Goal: Task Accomplishment & Management: Manage account settings

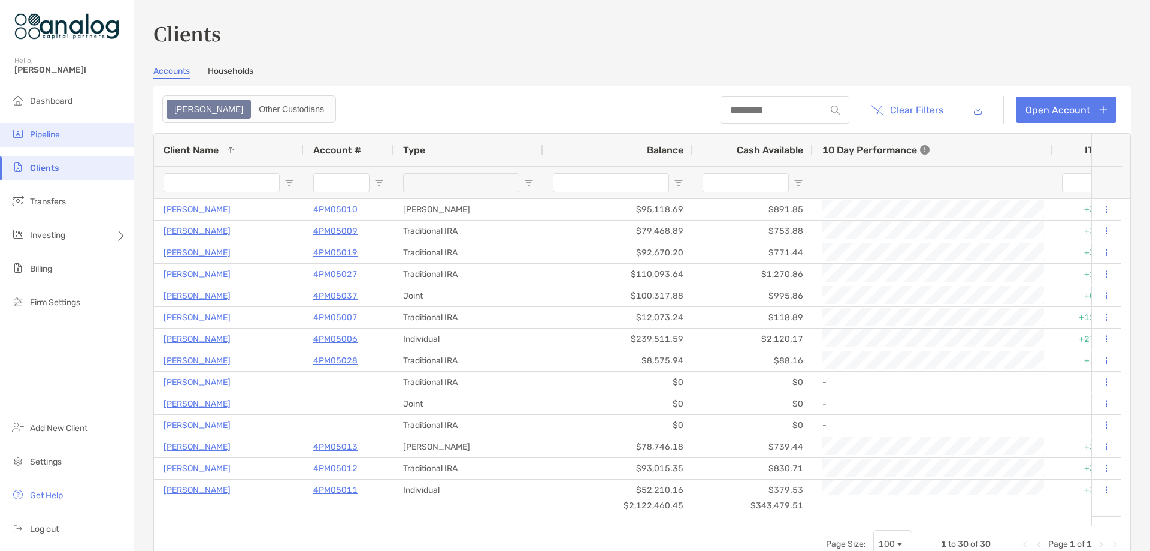
click at [57, 133] on span "Pipeline" at bounding box center [45, 134] width 30 height 10
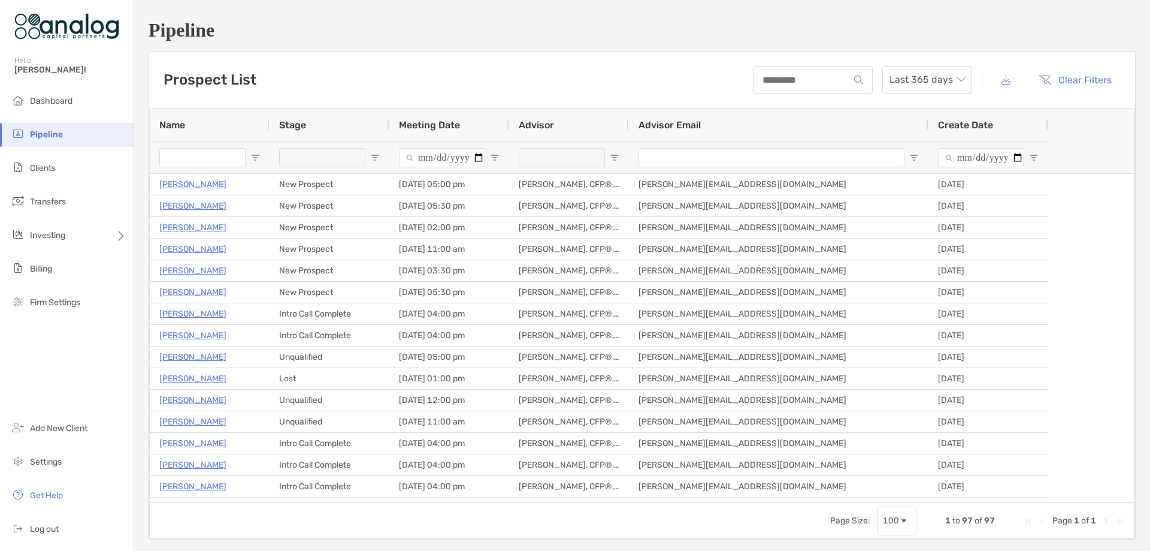
type input "**********"
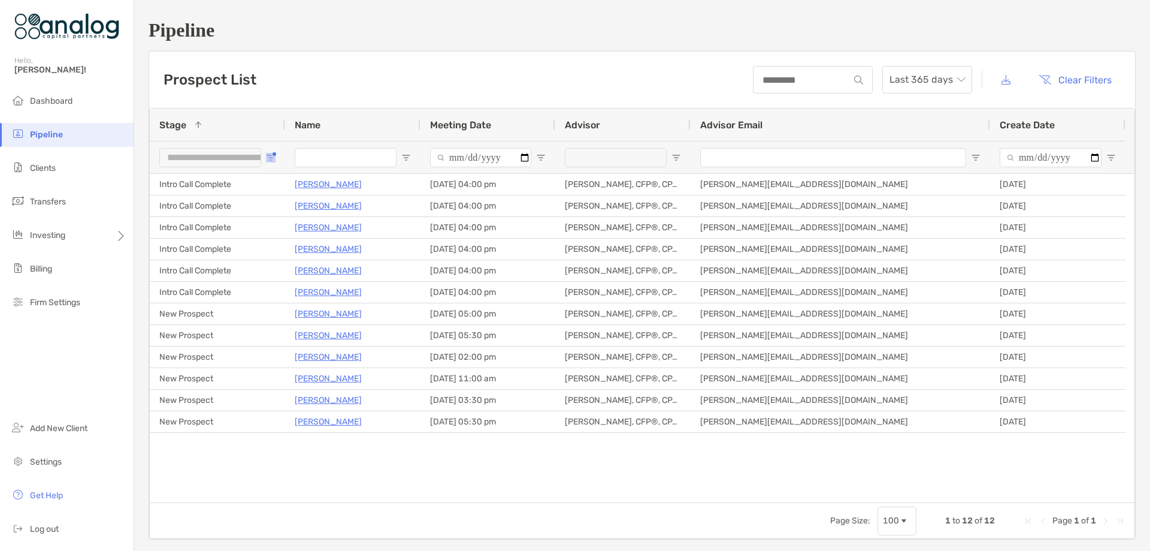
click at [270, 156] on span "Open Filter Menu" at bounding box center [271, 158] width 10 height 10
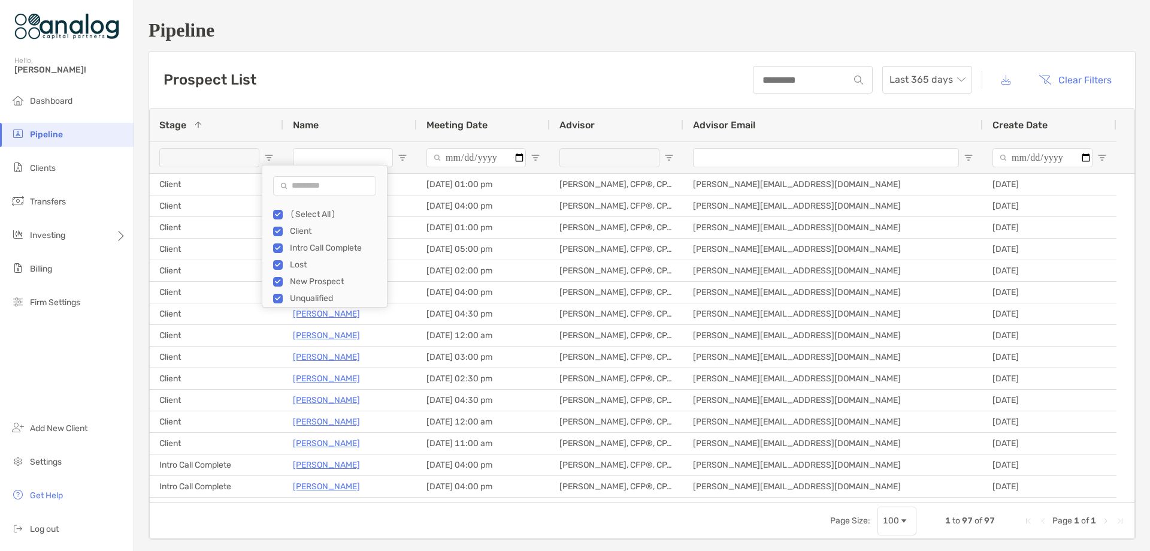
click at [301, 86] on div "Prospect List Last 365 days Clear Filters" at bounding box center [642, 80] width 986 height 56
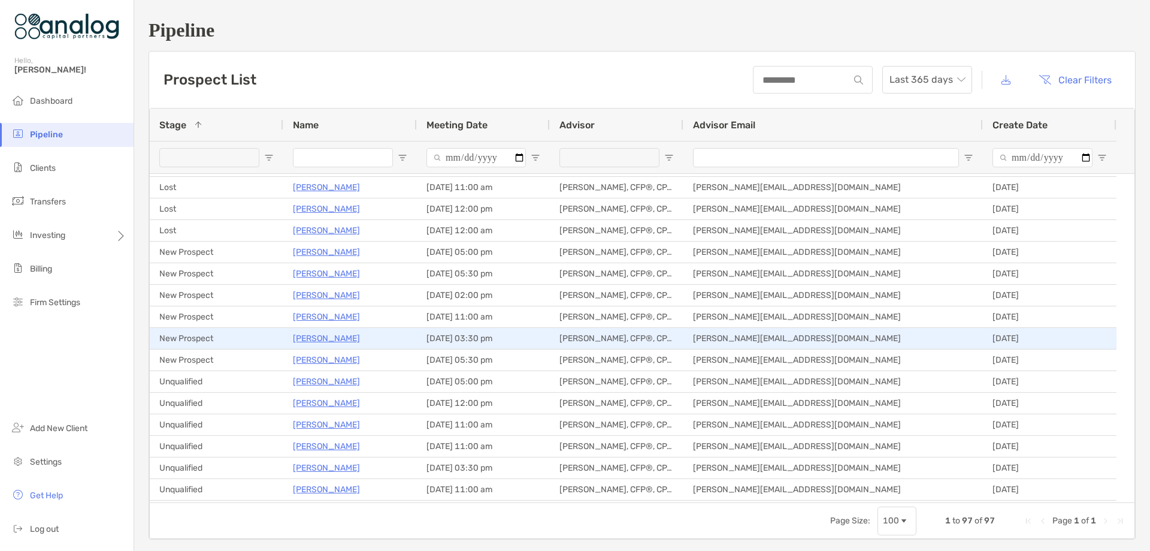
scroll to position [839, 0]
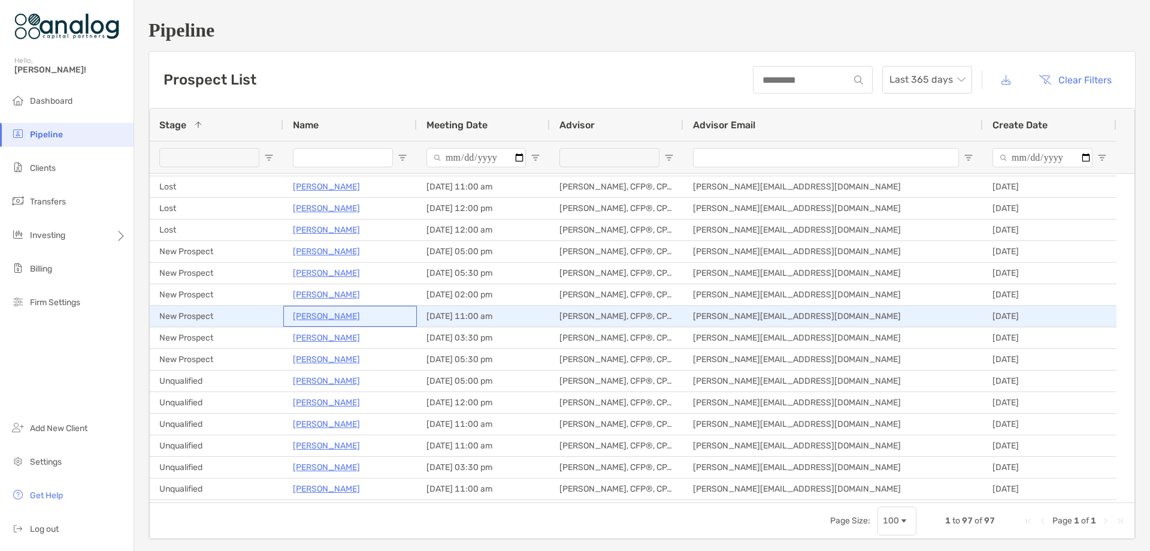
click at [315, 313] on p "[PERSON_NAME]" at bounding box center [326, 316] width 67 height 15
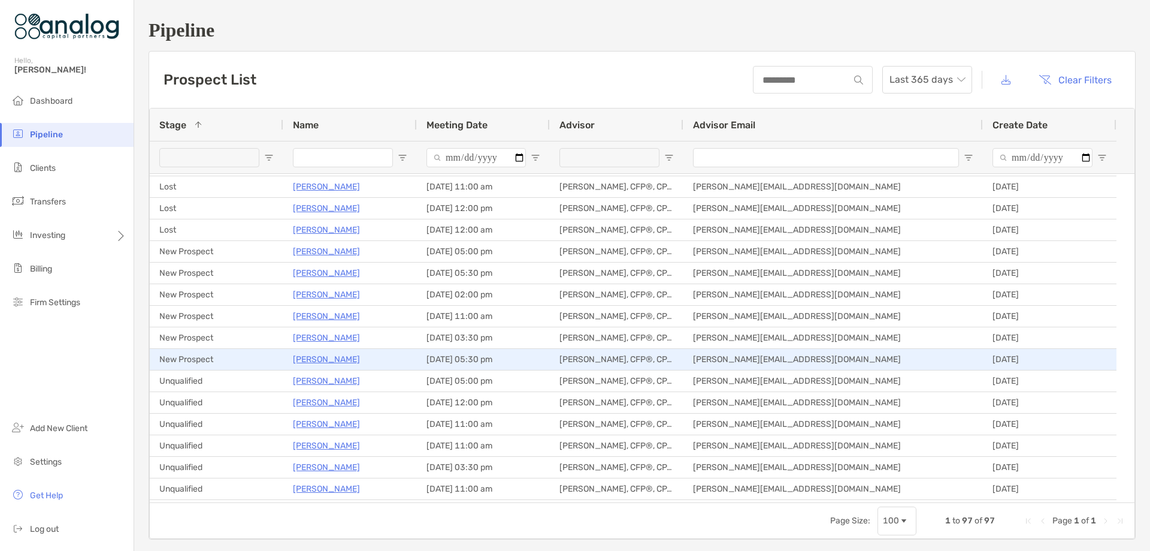
click at [332, 356] on p "Blake Meyer" at bounding box center [326, 359] width 67 height 15
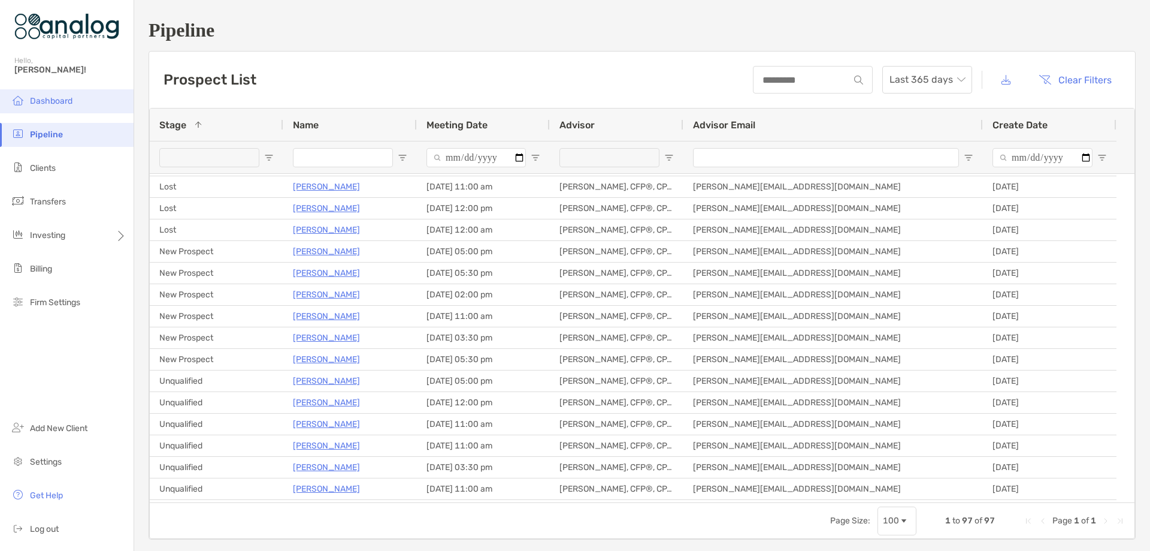
click at [66, 100] on span "Dashboard" at bounding box center [51, 101] width 43 height 10
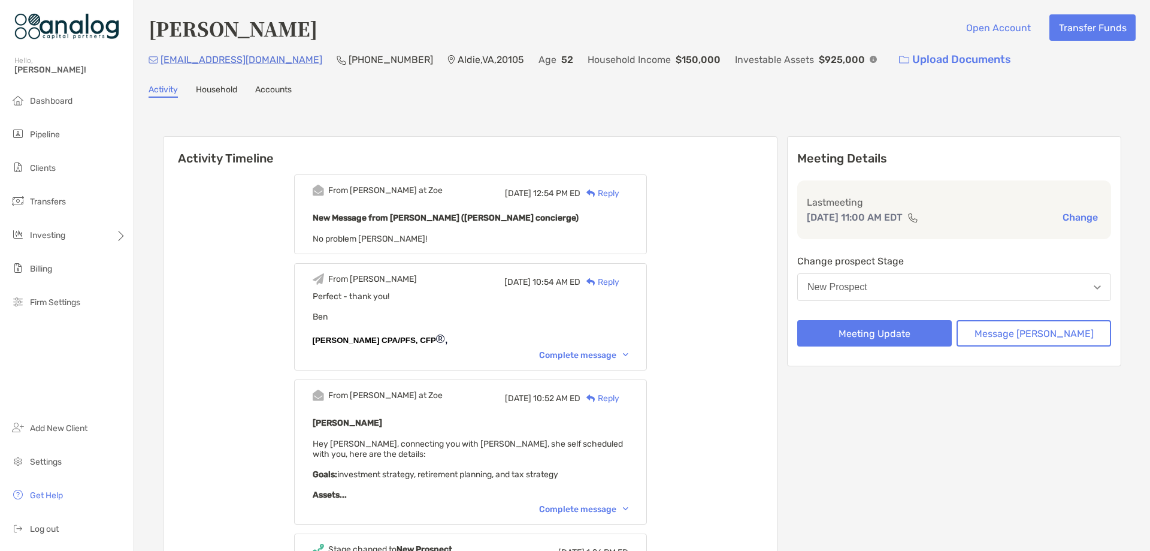
click at [959, 294] on button "New Prospect" at bounding box center [955, 287] width 314 height 28
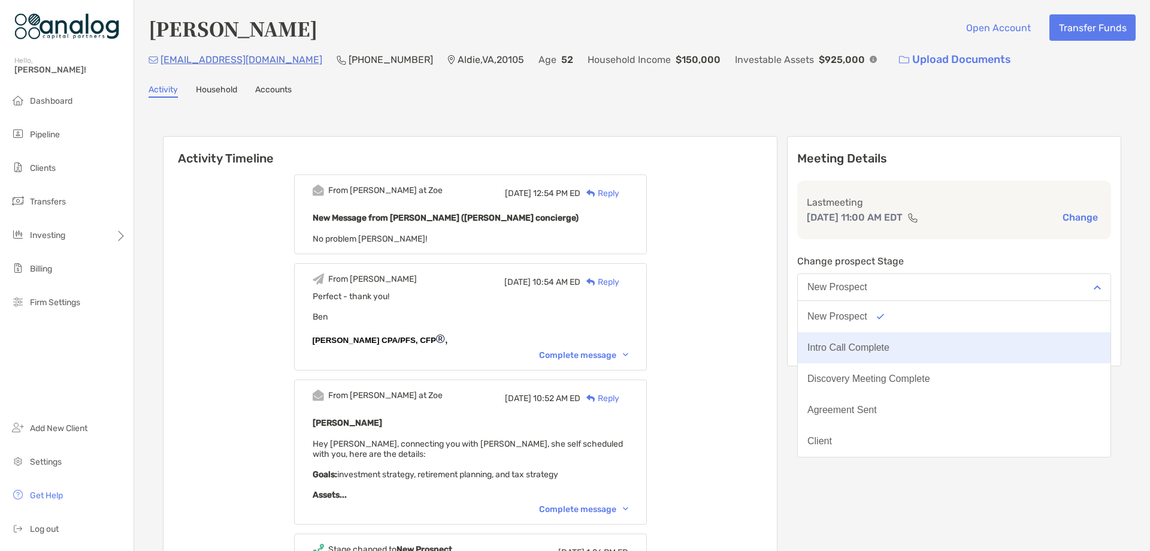
click at [949, 341] on button "Intro Call Complete" at bounding box center [954, 347] width 313 height 31
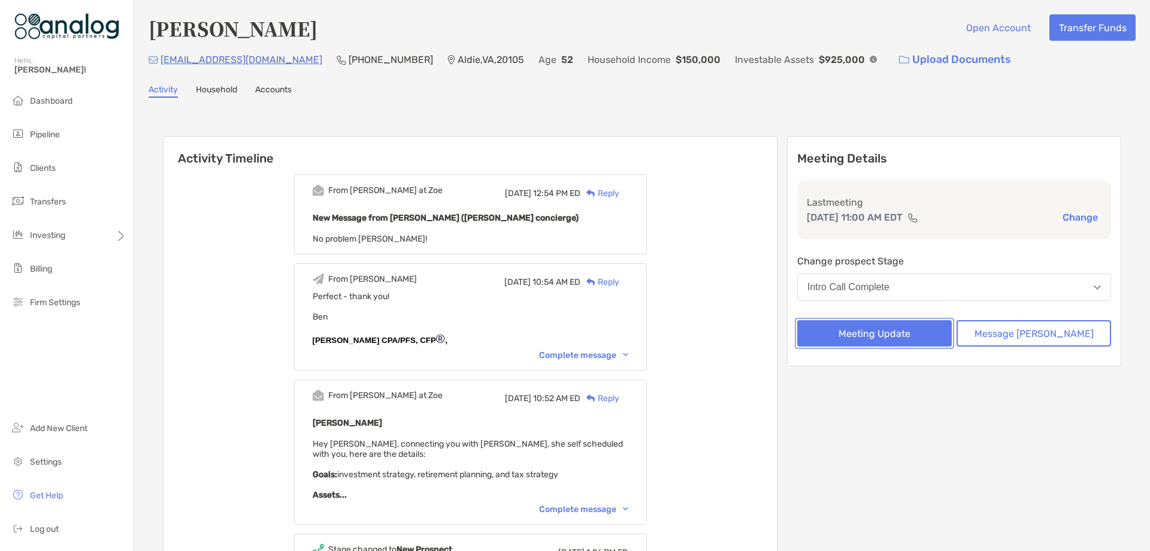
click at [930, 334] on button "Meeting Update" at bounding box center [875, 333] width 155 height 26
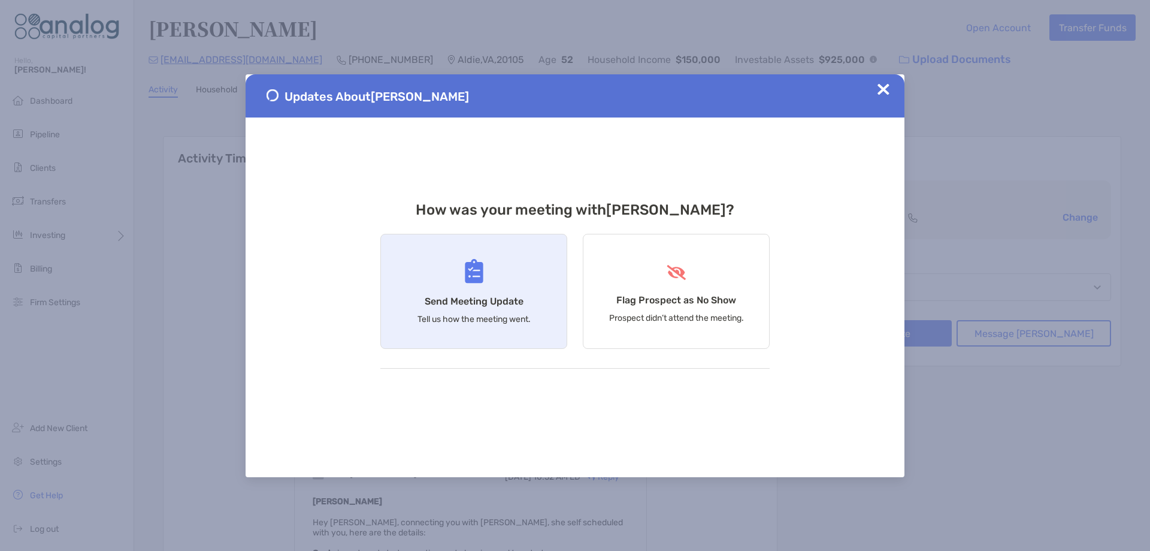
click at [516, 282] on div "Send Meeting Update Tell us how the meeting went." at bounding box center [473, 291] width 187 height 115
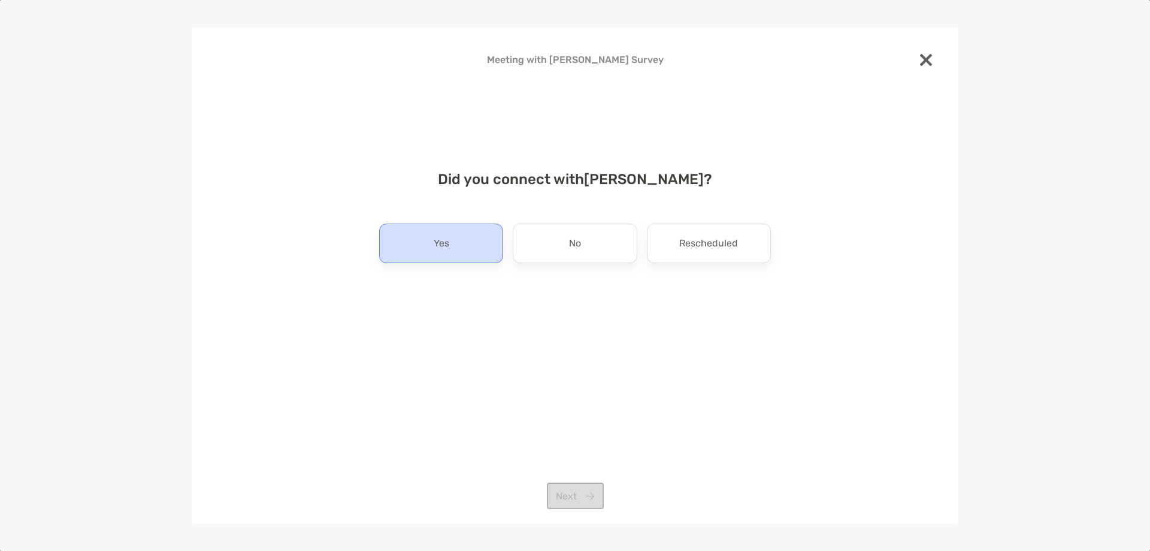
click at [463, 244] on div "Yes" at bounding box center [441, 243] width 124 height 40
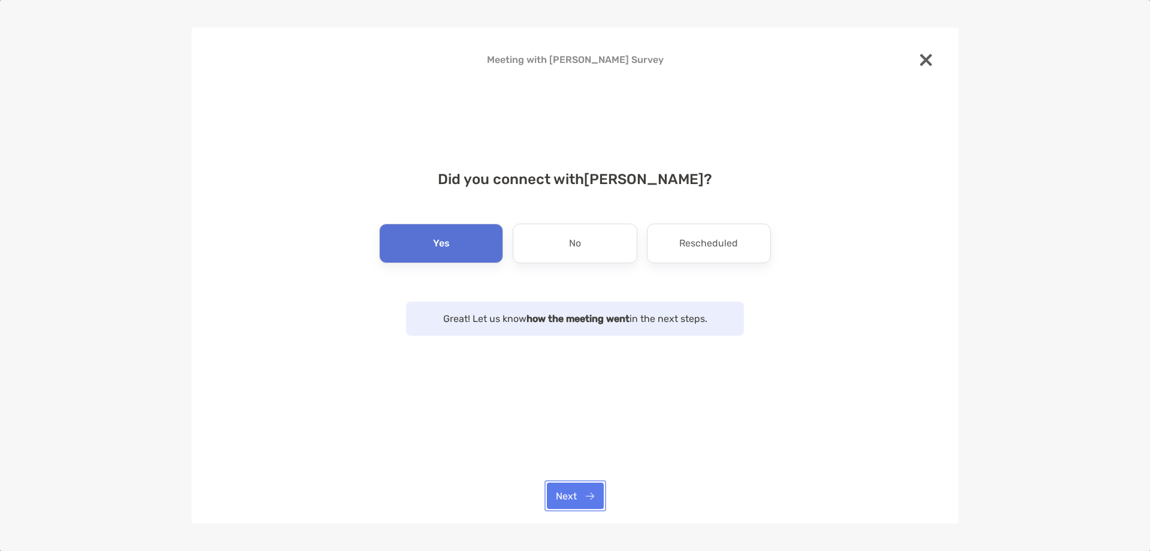
click at [560, 493] on button "Next" at bounding box center [575, 495] width 57 height 26
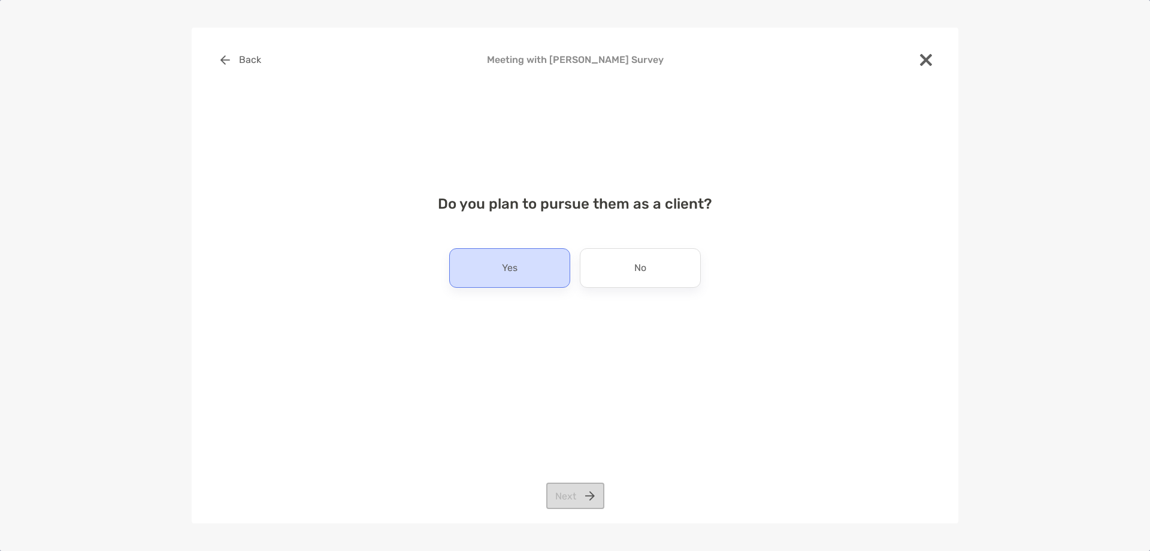
click at [539, 268] on div "Yes" at bounding box center [509, 268] width 121 height 40
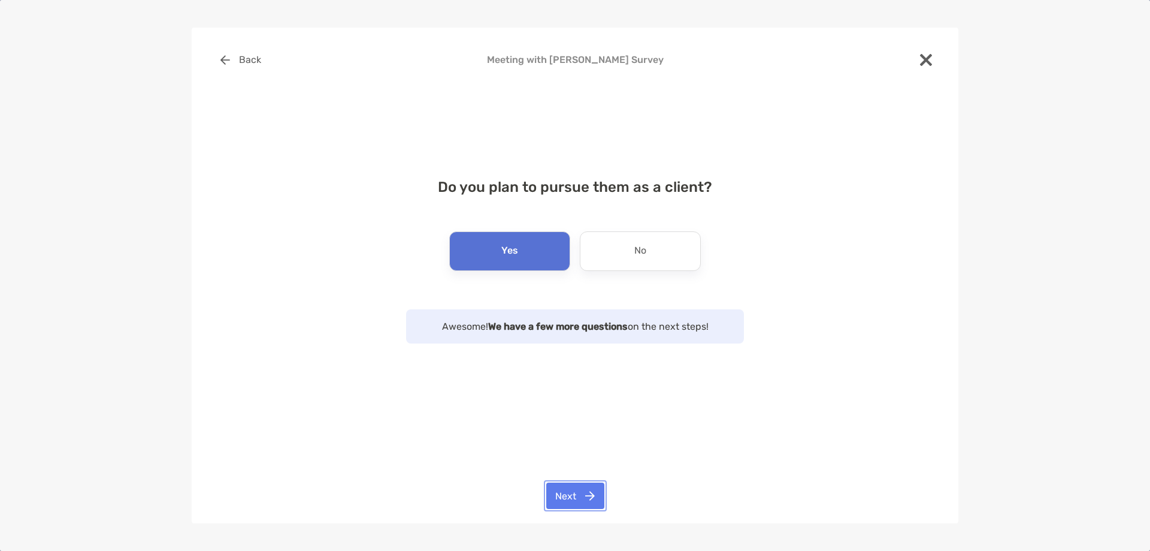
click at [560, 487] on button "Next" at bounding box center [575, 495] width 58 height 26
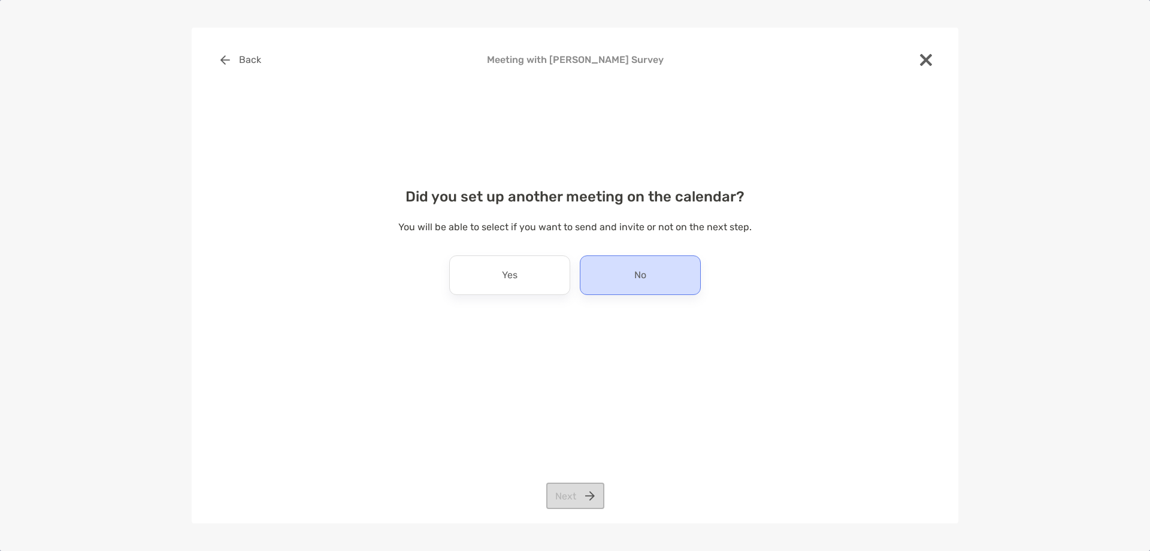
click at [600, 283] on div "No" at bounding box center [640, 275] width 121 height 40
click at [573, 493] on button "Next" at bounding box center [575, 495] width 58 height 26
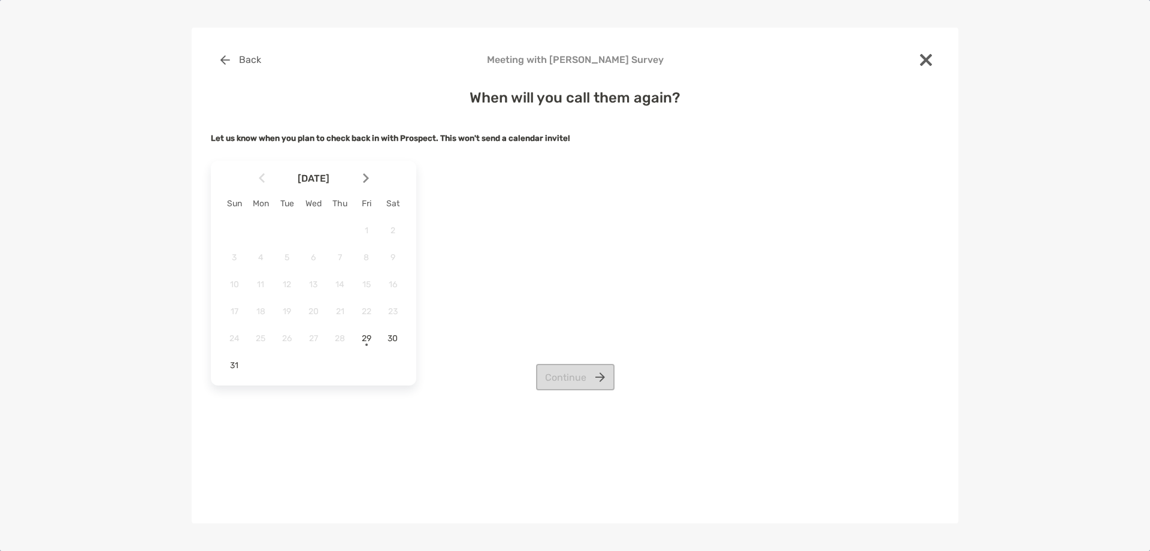
click at [366, 177] on img at bounding box center [366, 178] width 6 height 10
click at [264, 257] on span "8" at bounding box center [260, 257] width 20 height 10
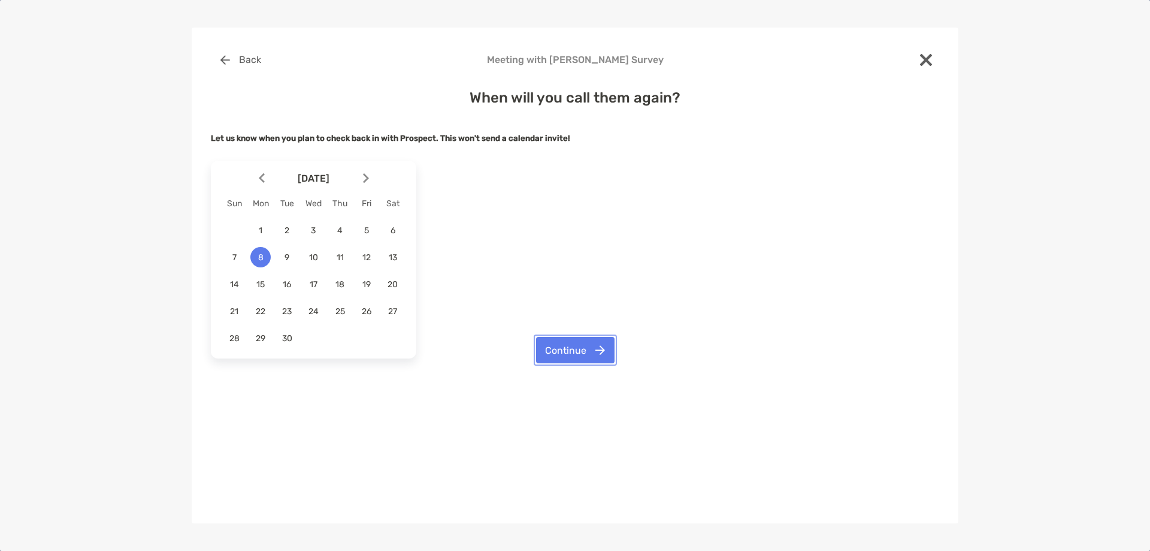
click at [582, 342] on button "Continue" at bounding box center [575, 350] width 78 height 26
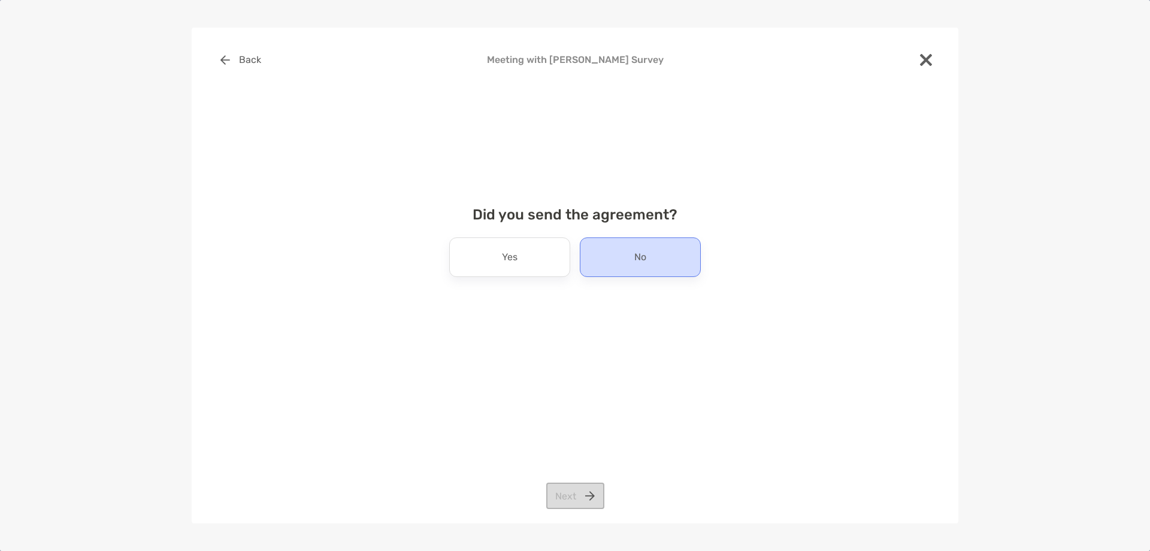
click at [612, 270] on div "No" at bounding box center [640, 257] width 121 height 40
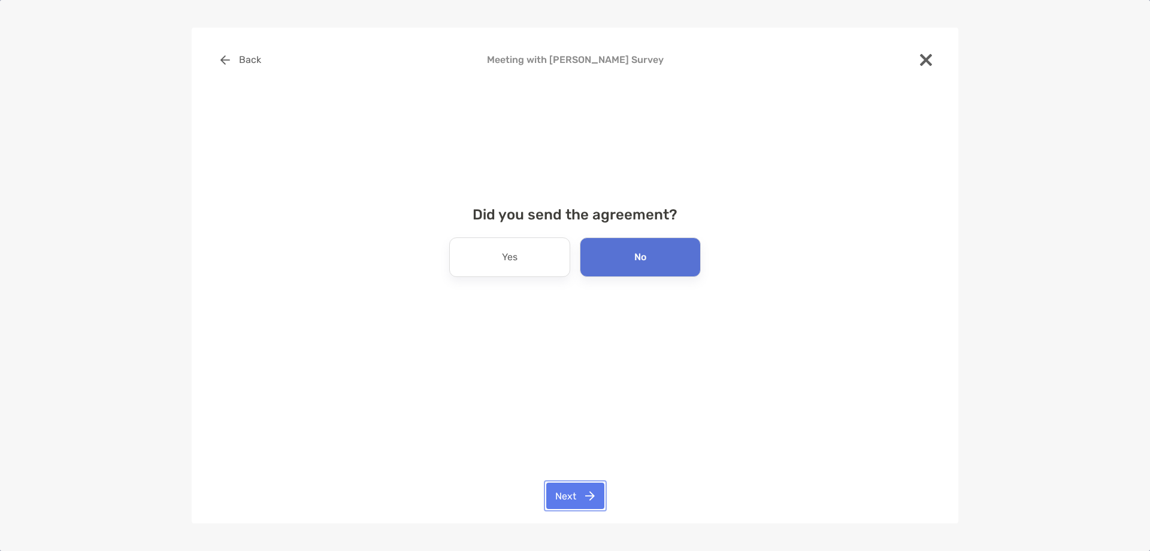
click at [575, 490] on button "Next" at bounding box center [575, 495] width 58 height 26
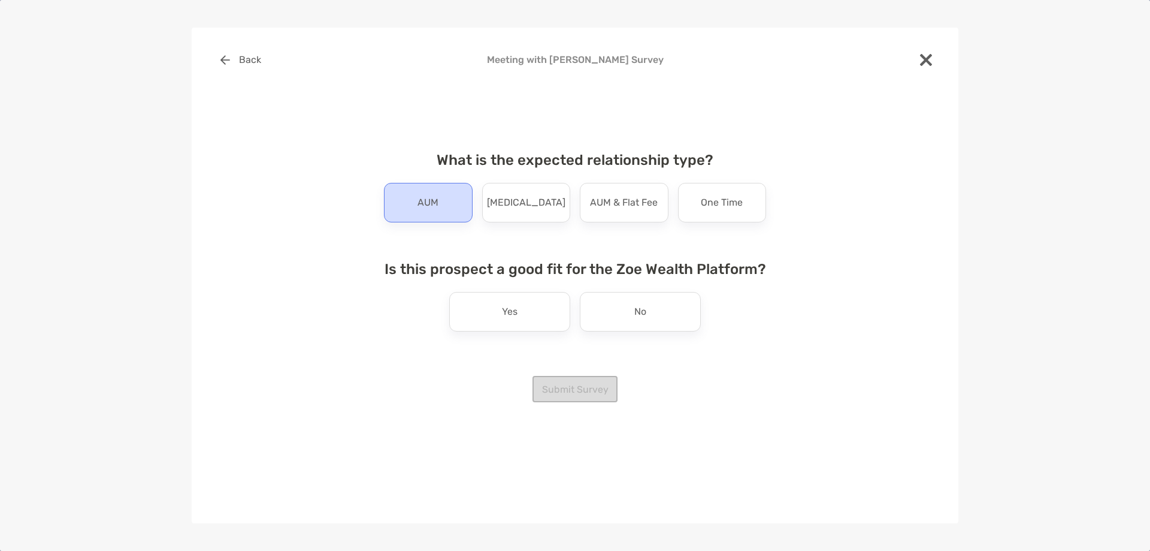
click at [445, 212] on div "AUM" at bounding box center [428, 203] width 89 height 40
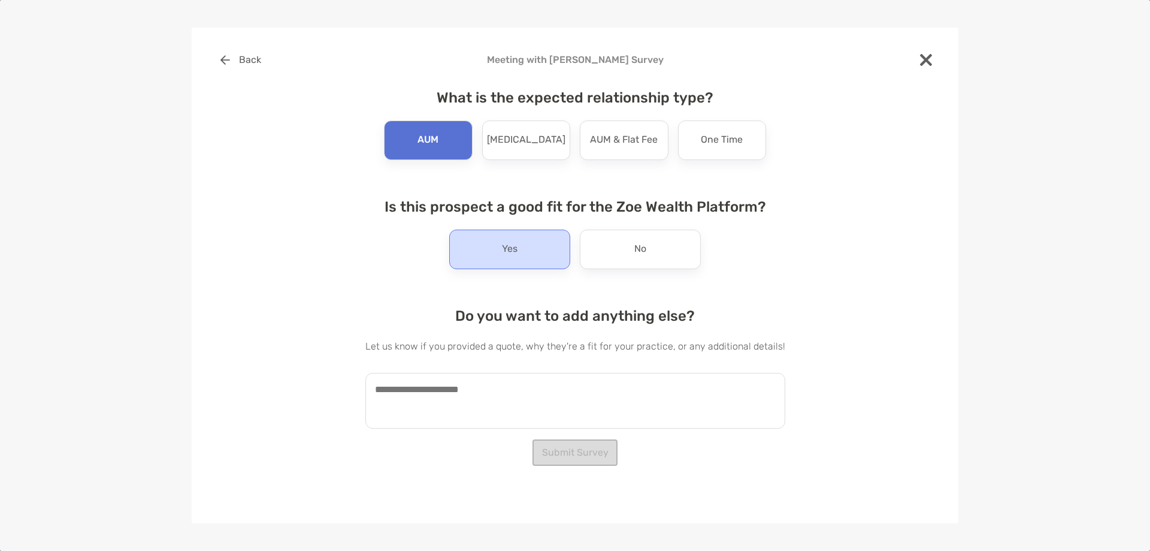
click at [486, 252] on div "Yes" at bounding box center [509, 249] width 121 height 40
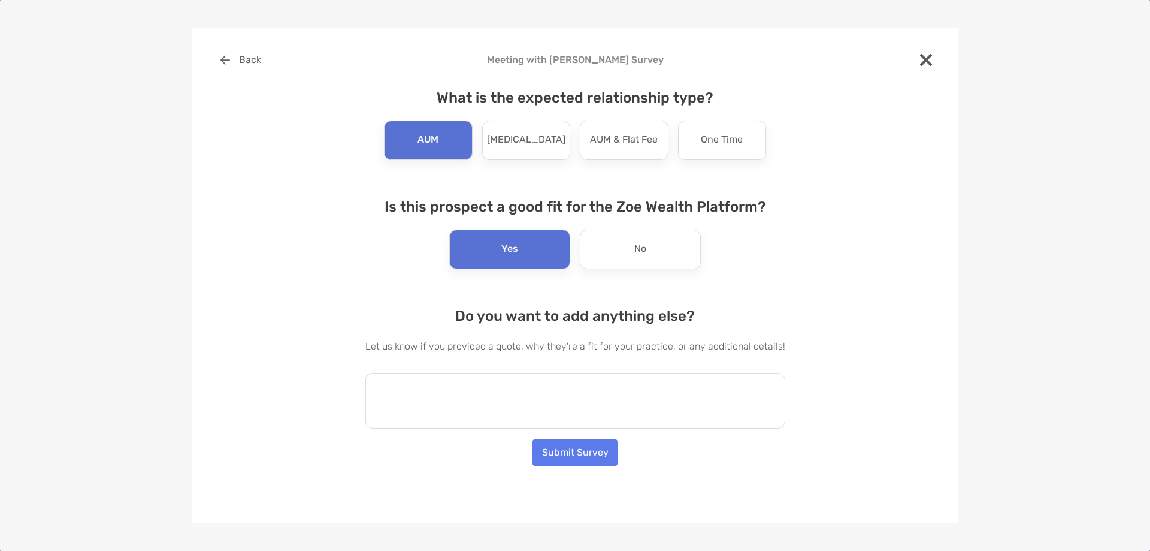
click at [526, 392] on textarea at bounding box center [576, 401] width 420 height 56
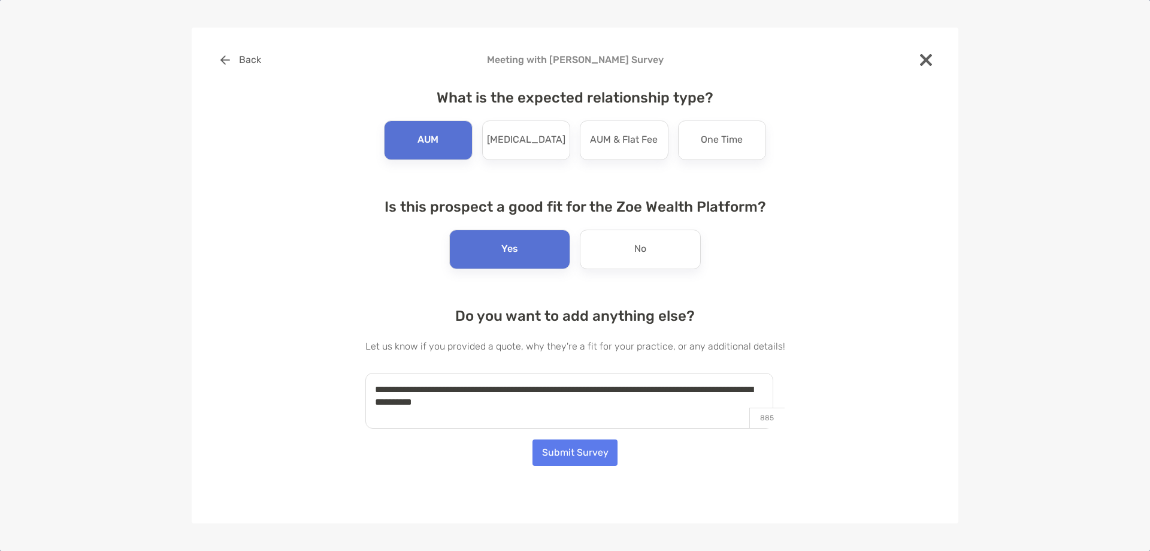
type textarea "**********"
click at [574, 451] on button "Submit Survey" at bounding box center [575, 452] width 85 height 26
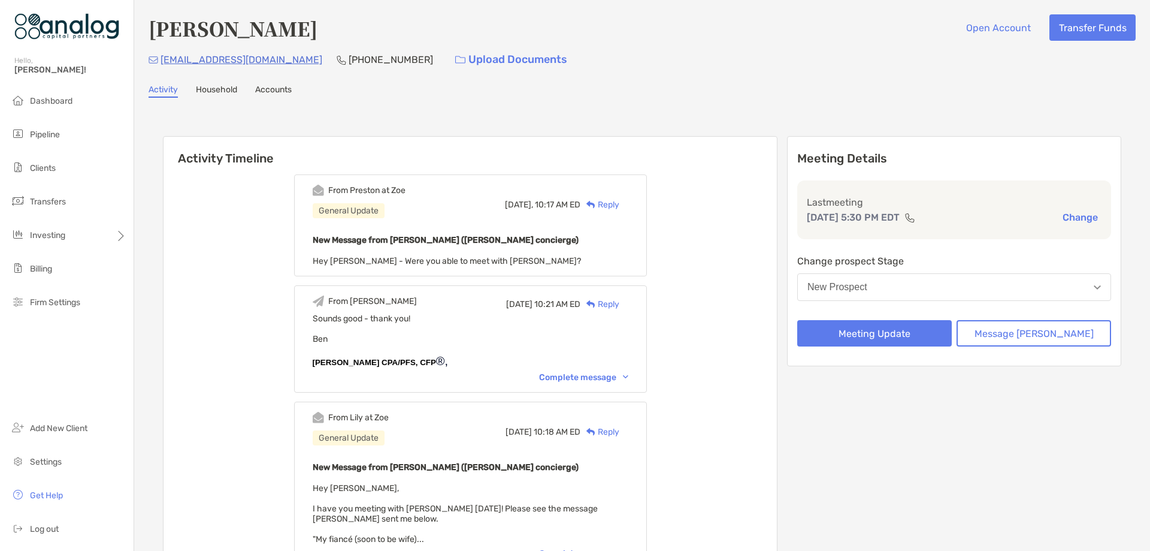
click at [904, 282] on button "New Prospect" at bounding box center [955, 287] width 314 height 28
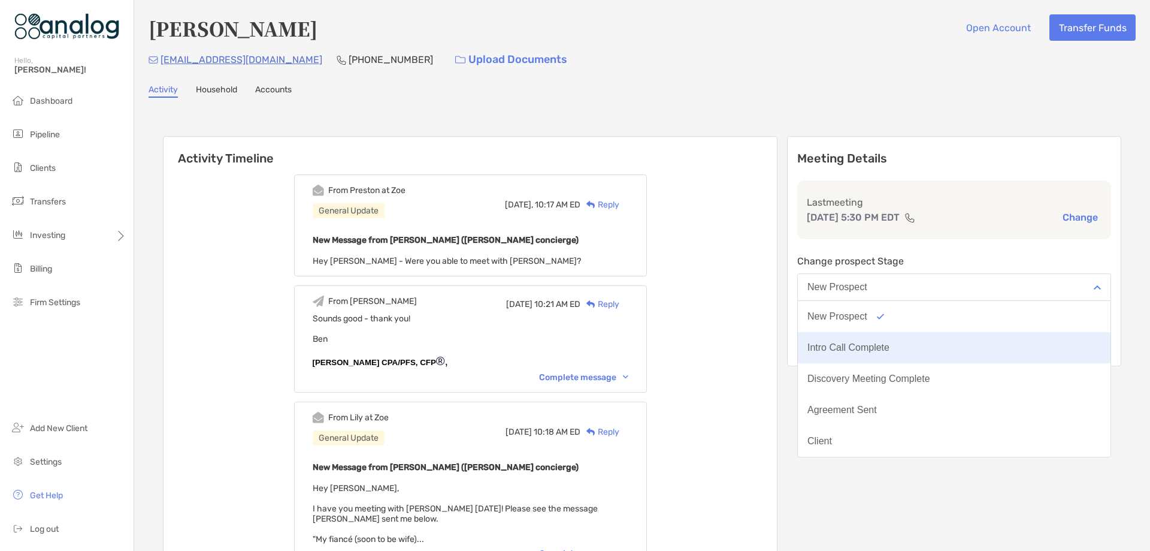
click at [880, 351] on div "Intro Call Complete" at bounding box center [849, 347] width 82 height 11
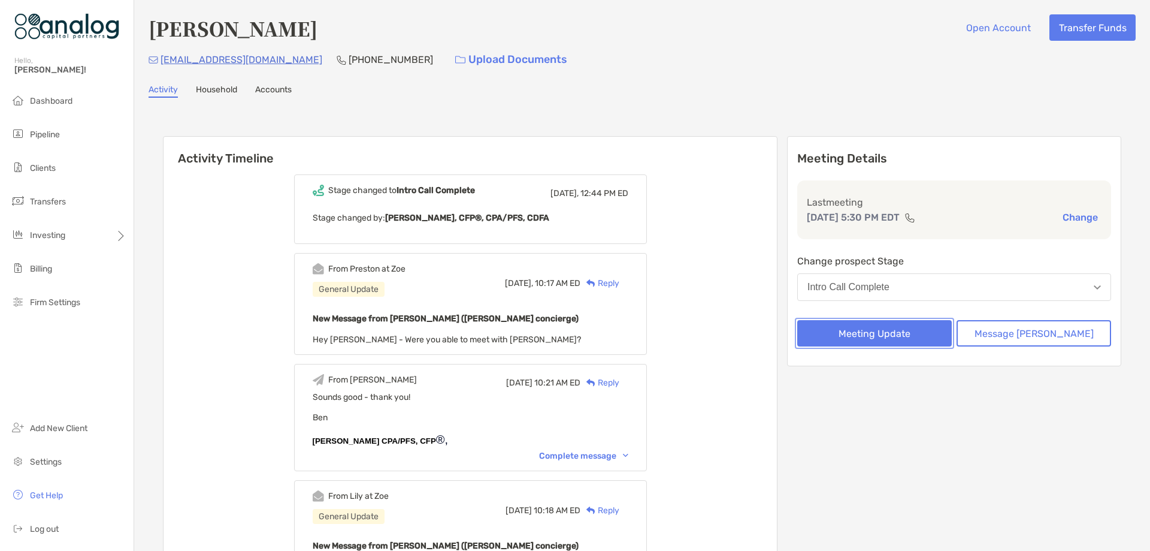
click at [895, 341] on button "Meeting Update" at bounding box center [875, 333] width 155 height 26
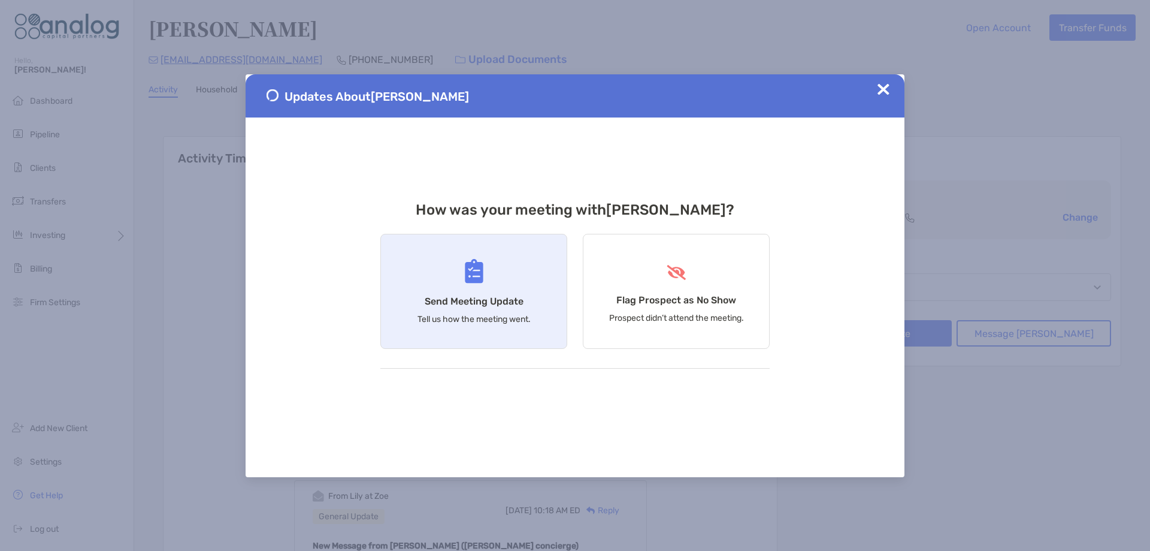
click at [510, 285] on div "Send Meeting Update Tell us how the meeting went." at bounding box center [473, 291] width 187 height 115
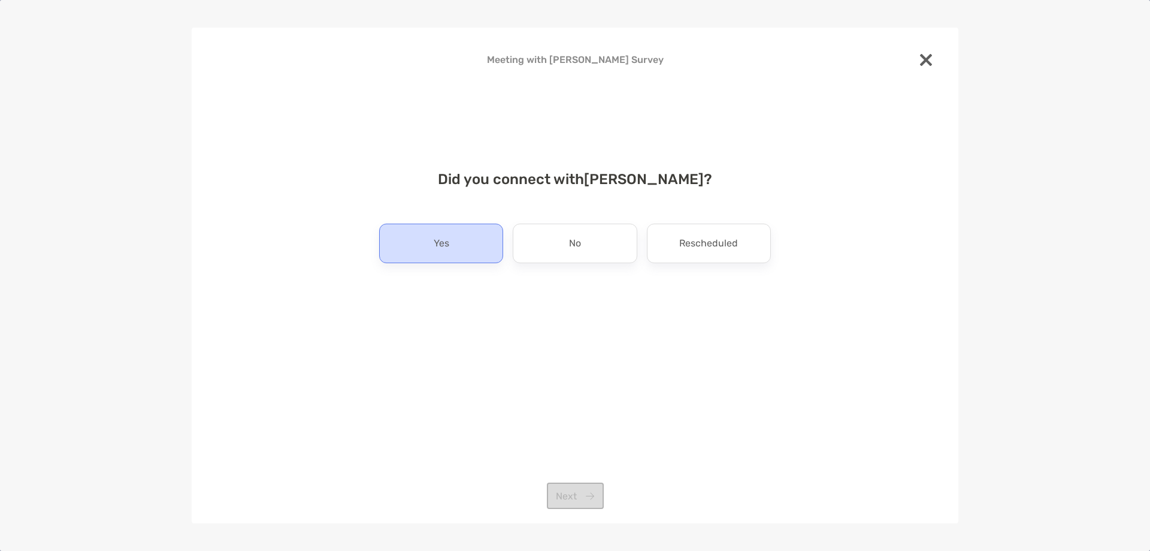
click at [491, 256] on div "Yes" at bounding box center [441, 243] width 124 height 40
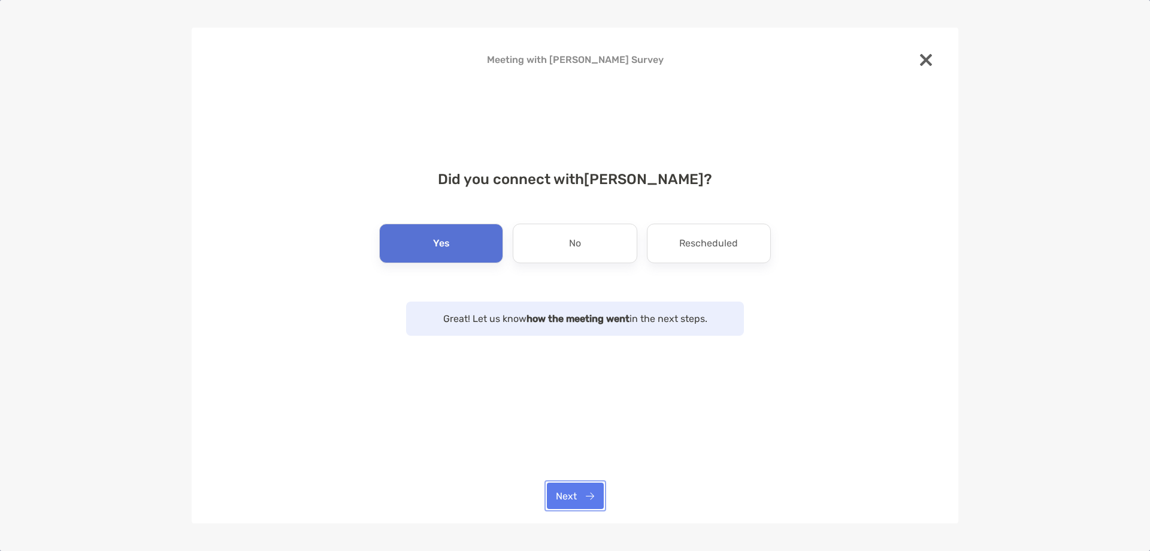
click at [579, 488] on button "Next" at bounding box center [575, 495] width 57 height 26
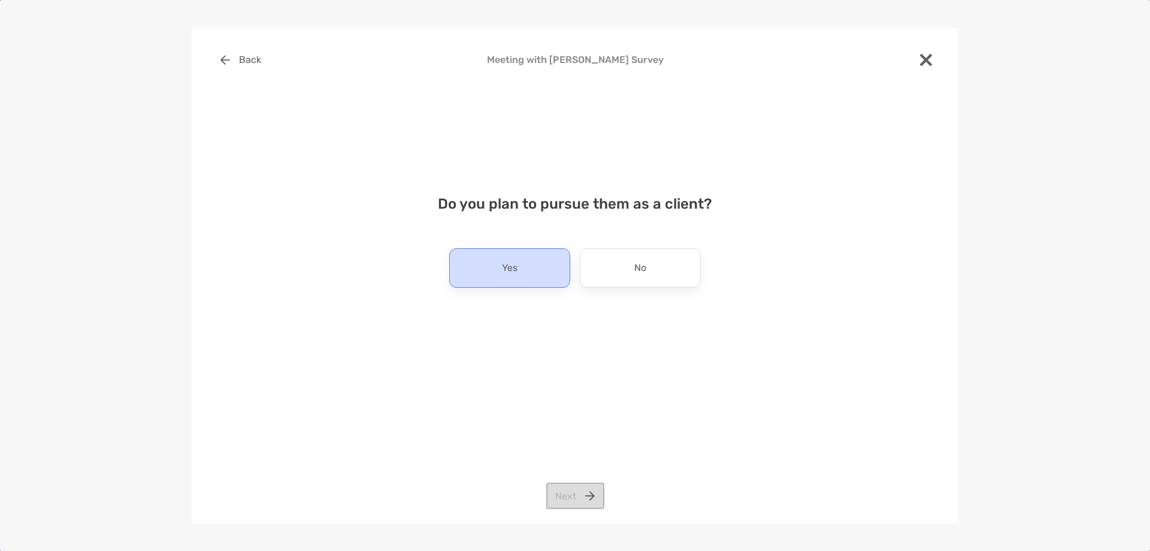
click at [549, 265] on div "Yes" at bounding box center [509, 268] width 121 height 40
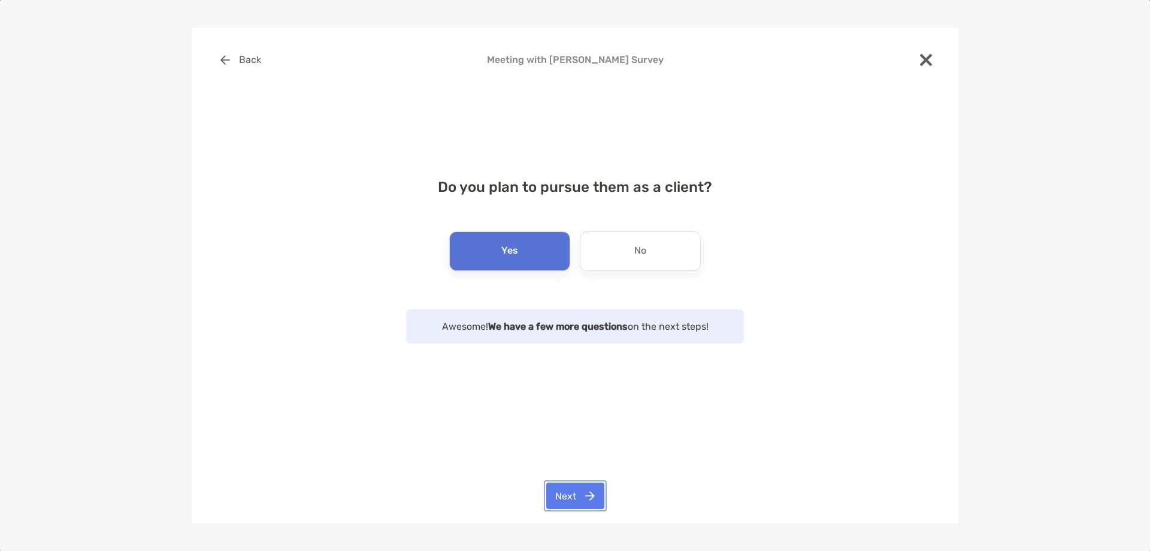
click at [568, 491] on button "Next" at bounding box center [575, 495] width 58 height 26
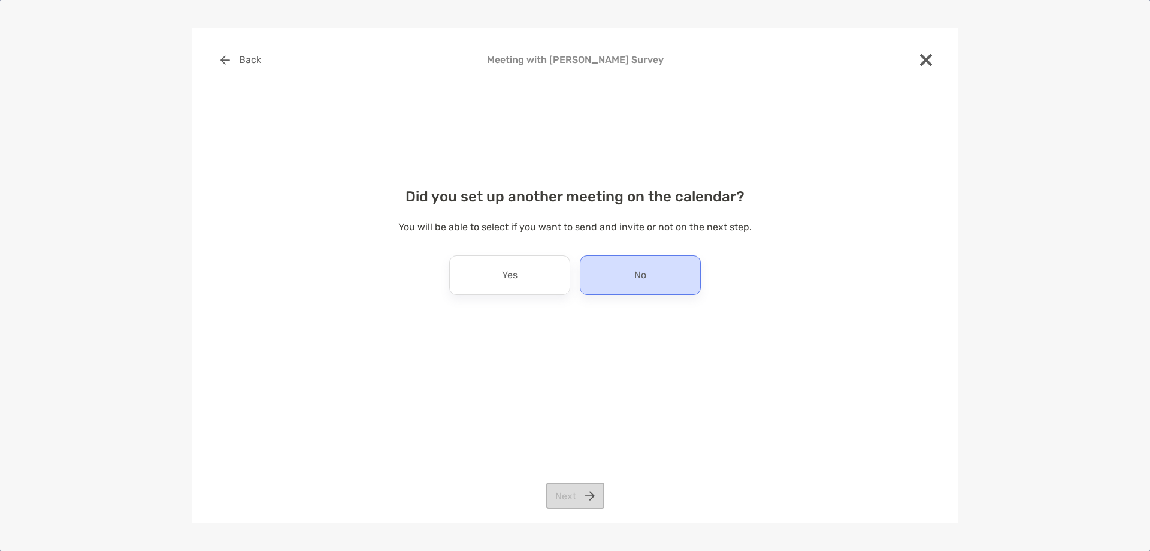
click at [610, 276] on div "No" at bounding box center [640, 275] width 121 height 40
click at [573, 500] on button "Next" at bounding box center [575, 495] width 58 height 26
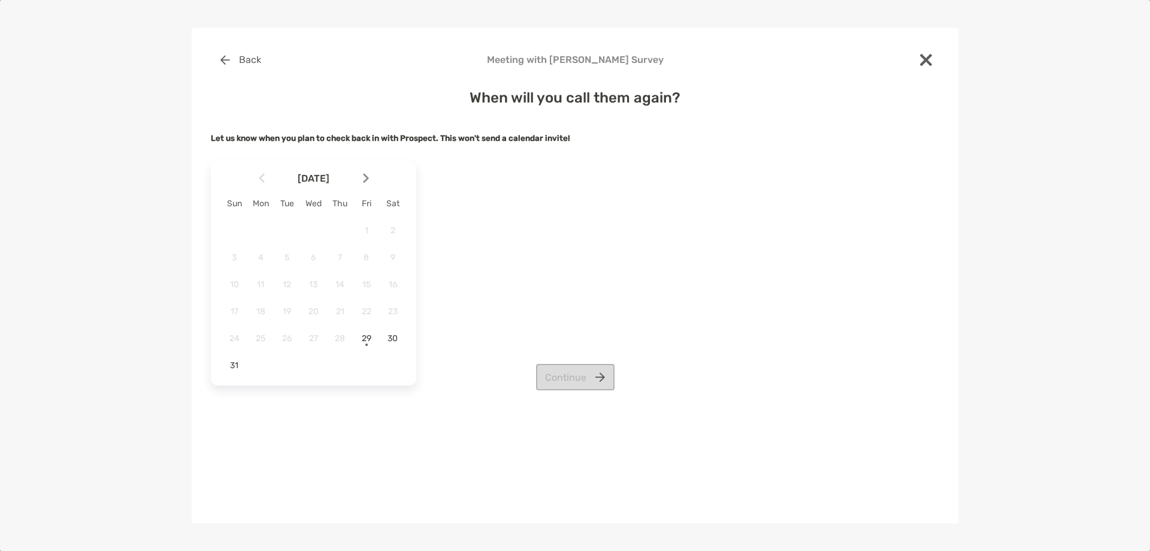
click at [367, 181] on img at bounding box center [366, 178] width 6 height 10
click at [282, 256] on span "9" at bounding box center [287, 257] width 20 height 10
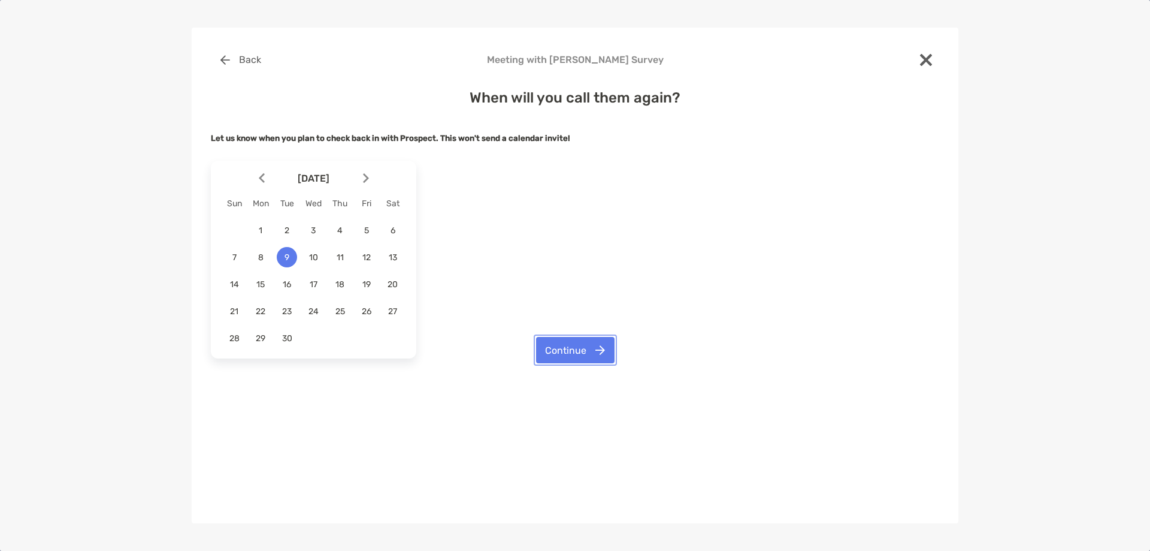
click at [576, 343] on button "Continue" at bounding box center [575, 350] width 78 height 26
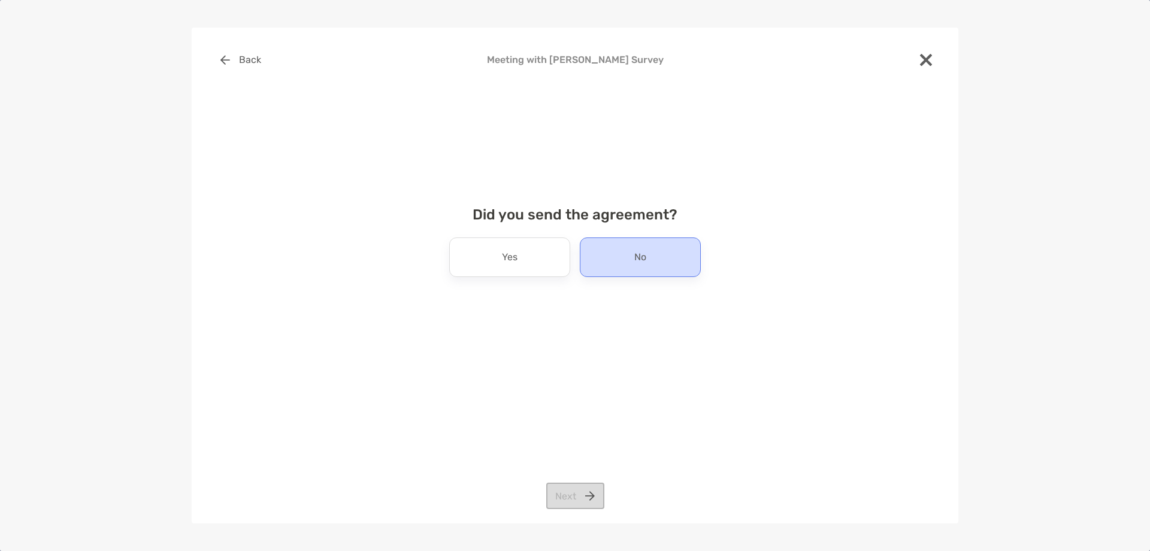
click at [596, 252] on div "No" at bounding box center [640, 257] width 121 height 40
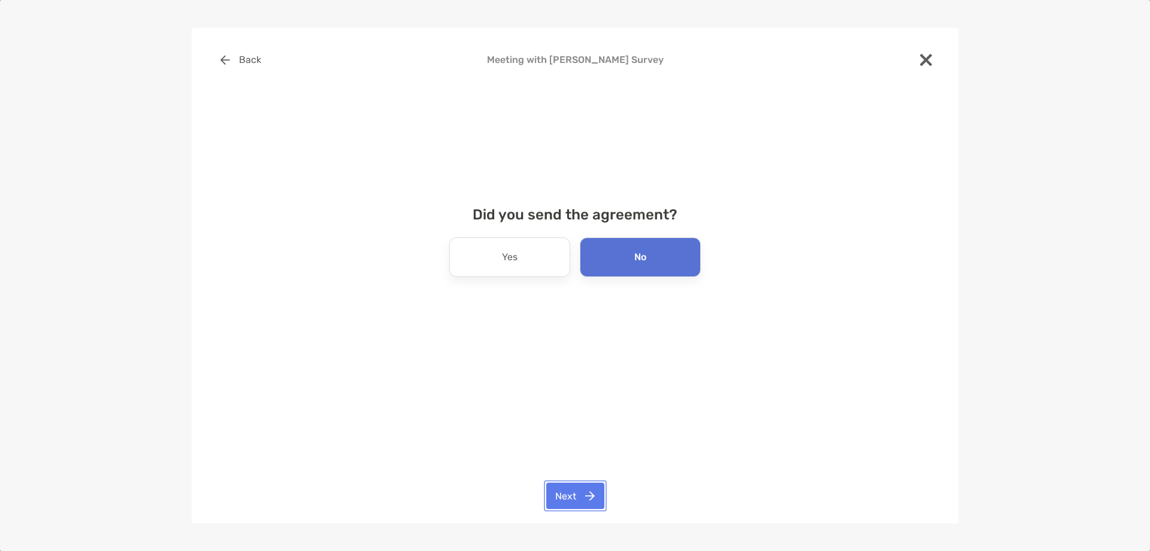
click at [578, 487] on button "Next" at bounding box center [575, 495] width 58 height 26
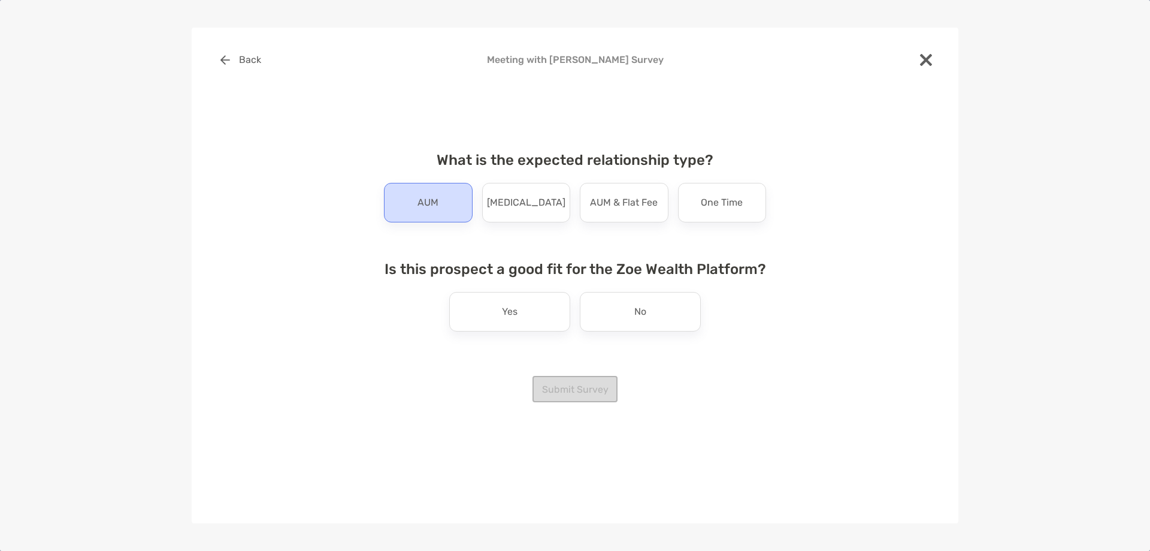
click at [430, 199] on p "AUM" at bounding box center [428, 202] width 21 height 19
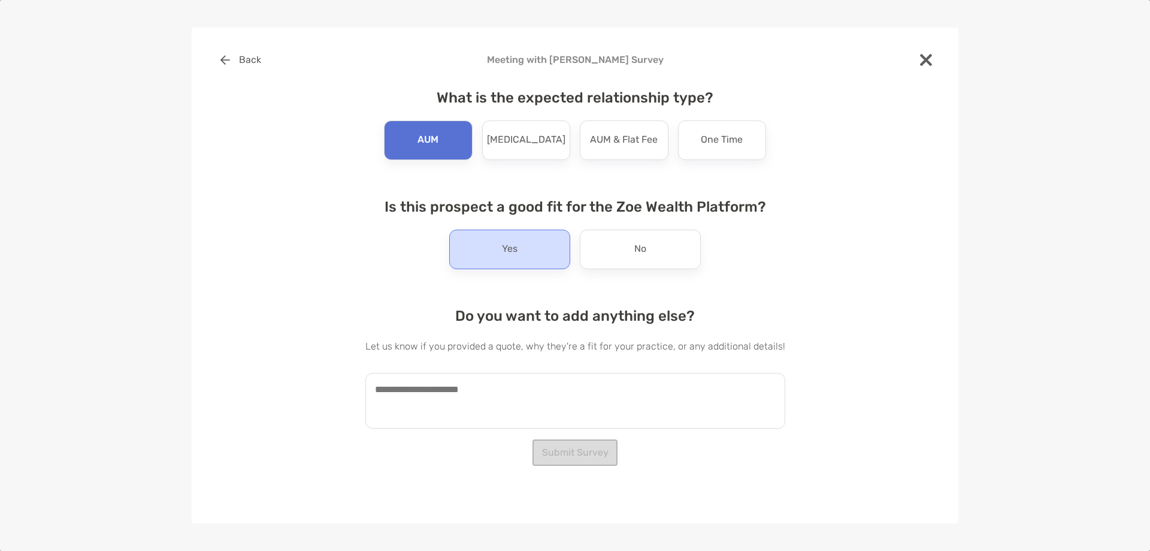
click at [486, 254] on div "Yes" at bounding box center [509, 249] width 121 height 40
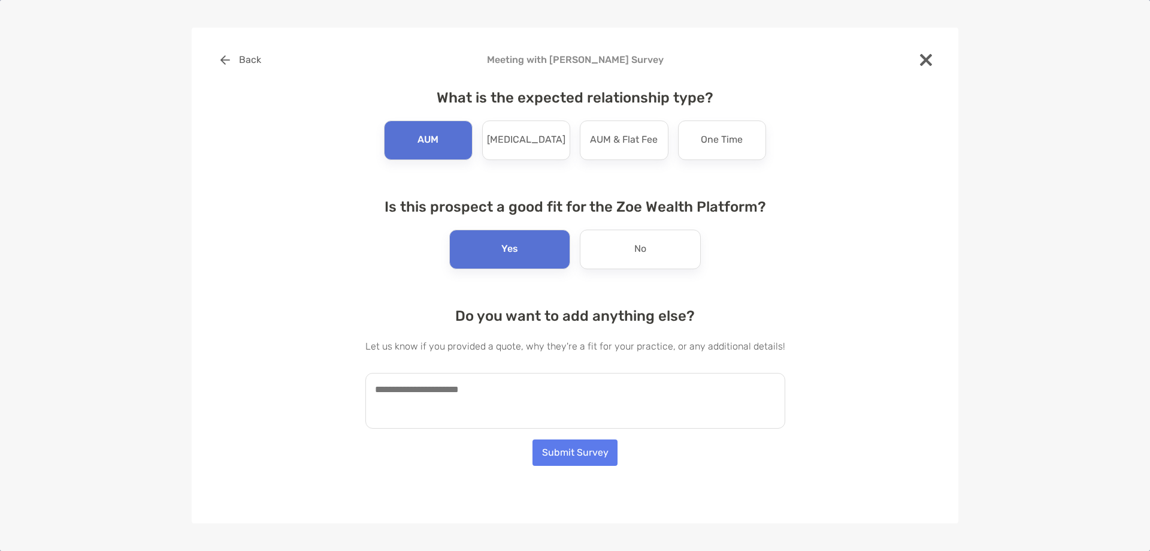
click at [484, 390] on textarea at bounding box center [576, 401] width 420 height 56
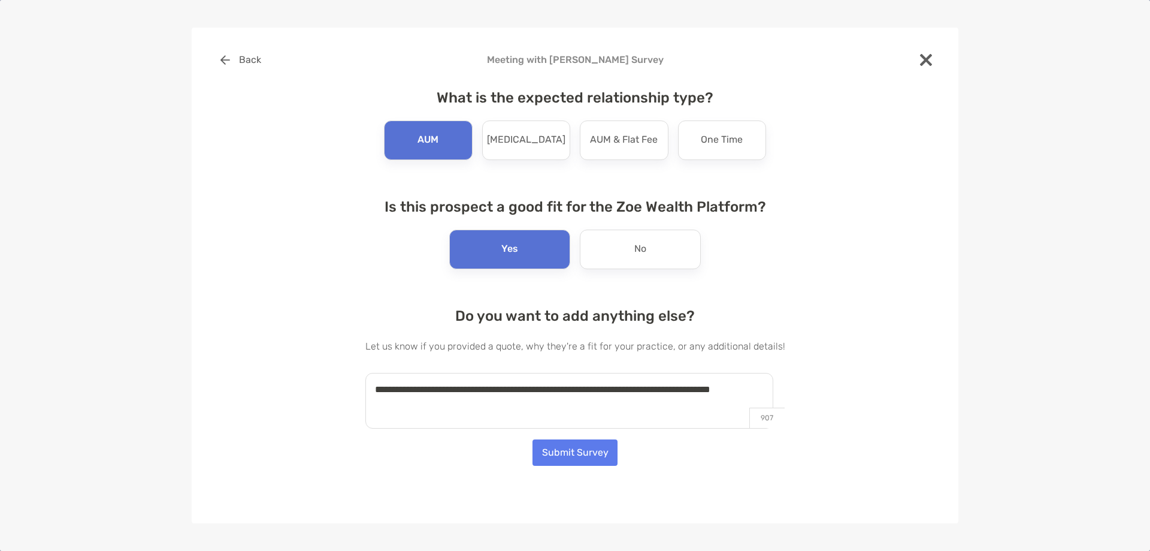
type textarea "**********"
click at [555, 455] on button "Submit Survey" at bounding box center [575, 452] width 85 height 26
